Goal: Task Accomplishment & Management: Use online tool/utility

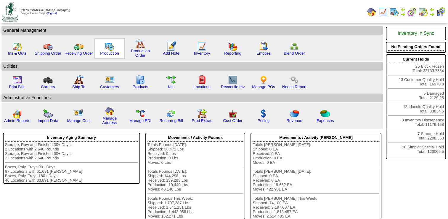
click at [108, 50] on img at bounding box center [109, 45] width 9 height 9
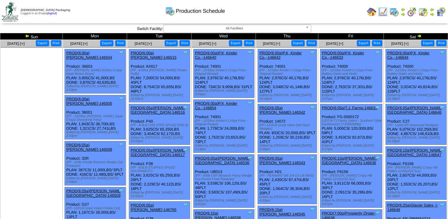
click at [419, 35] on img at bounding box center [419, 35] width 5 height 5
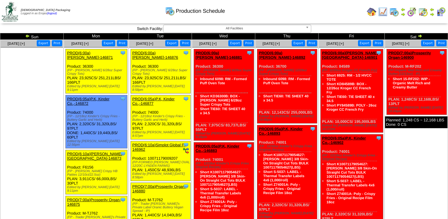
click at [86, 52] on link "PROD(6:00a)[PERSON_NAME]-146871" at bounding box center [90, 55] width 46 height 9
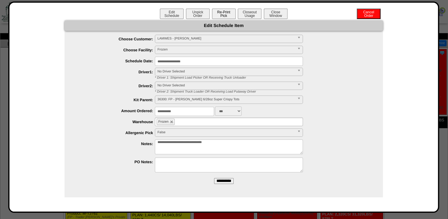
click at [225, 15] on button "Re-Print Pick" at bounding box center [224, 14] width 24 height 10
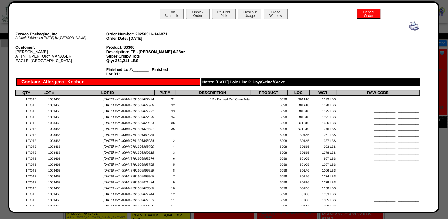
click at [410, 27] on img at bounding box center [414, 25] width 9 height 9
